Goal: Information Seeking & Learning: Compare options

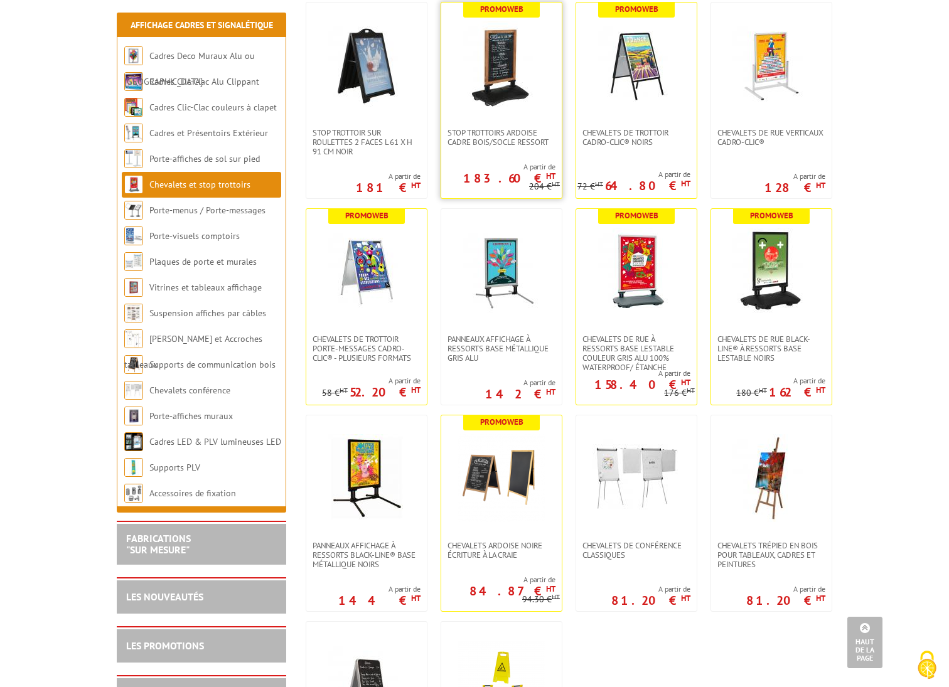
scroll to position [600, 0]
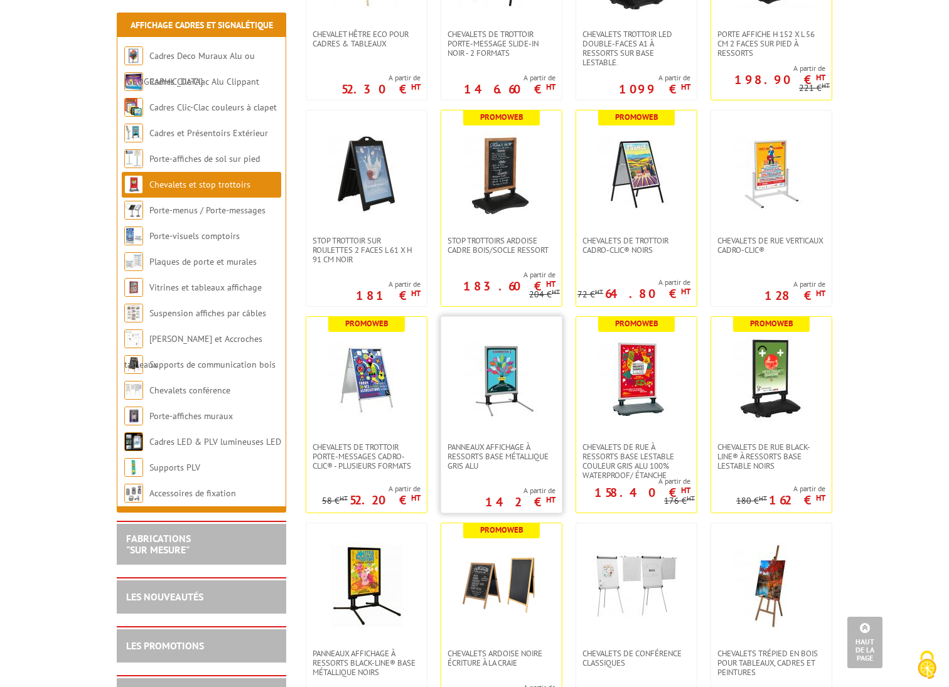
click at [497, 370] on img at bounding box center [501, 380] width 88 height 88
click at [380, 378] on img at bounding box center [366, 380] width 88 height 88
